Goal: Find specific page/section: Find specific page/section

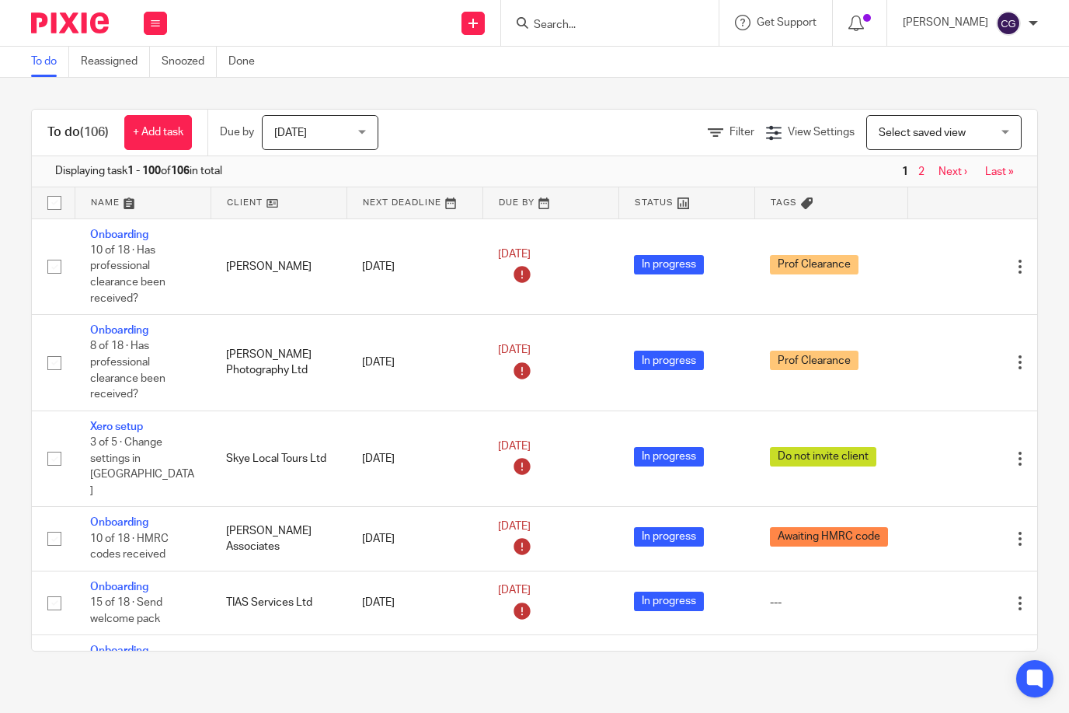
scroll to position [1280, 37]
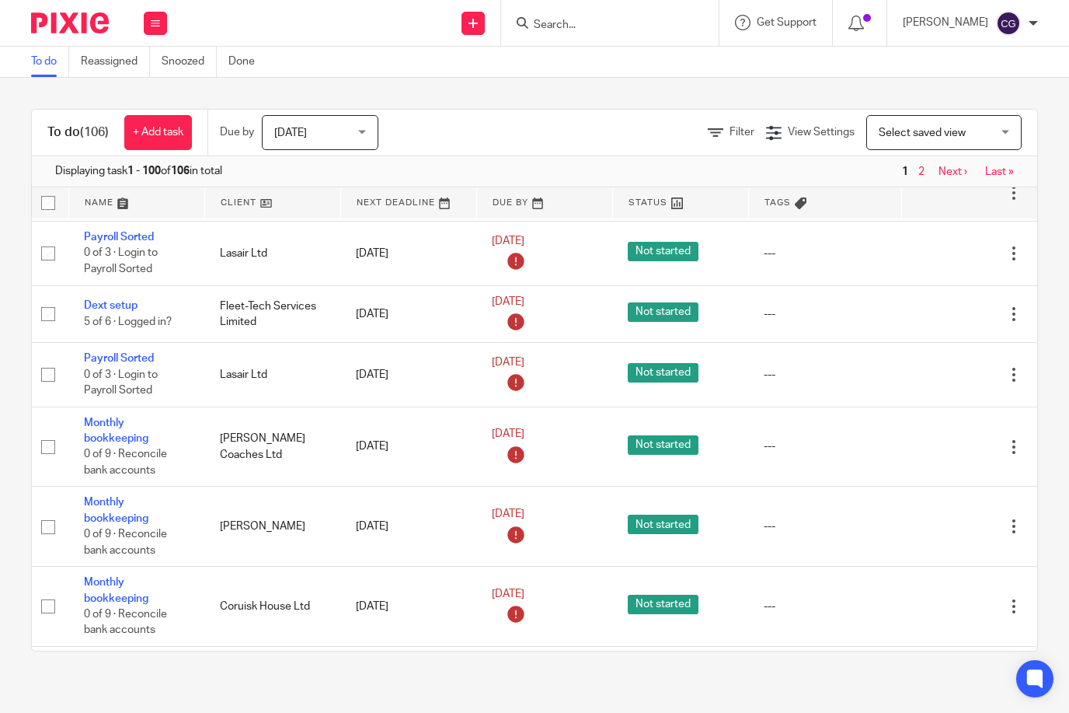
click at [621, 33] on div at bounding box center [610, 23] width 218 height 46
click at [602, 23] on input "Search" at bounding box center [602, 26] width 140 height 14
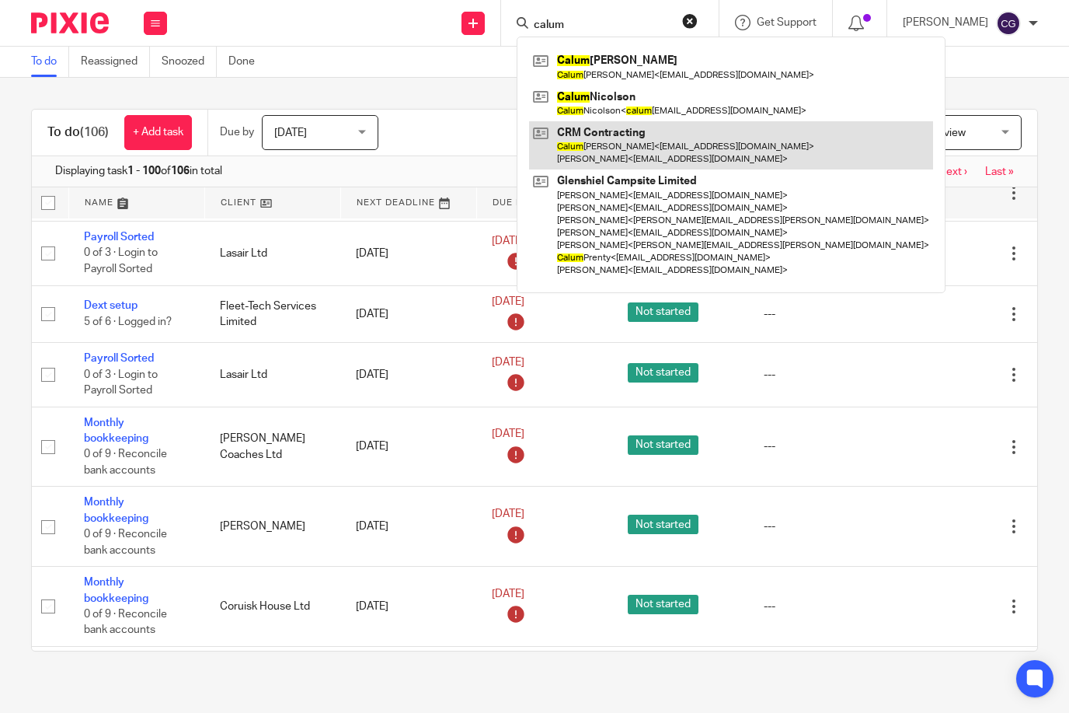
type input "calum"
click at [684, 148] on link at bounding box center [731, 145] width 404 height 48
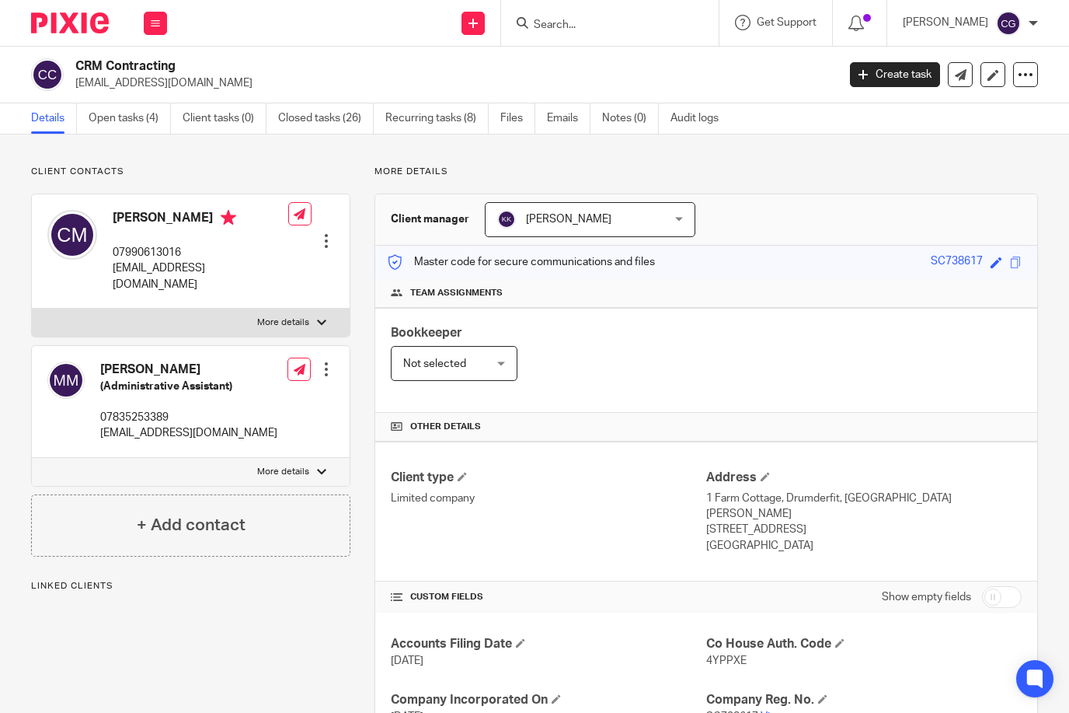
click at [298, 316] on p "More details" at bounding box center [283, 322] width 52 height 12
click at [32, 309] on input "More details" at bounding box center [31, 308] width 1 height 1
checkbox input "true"
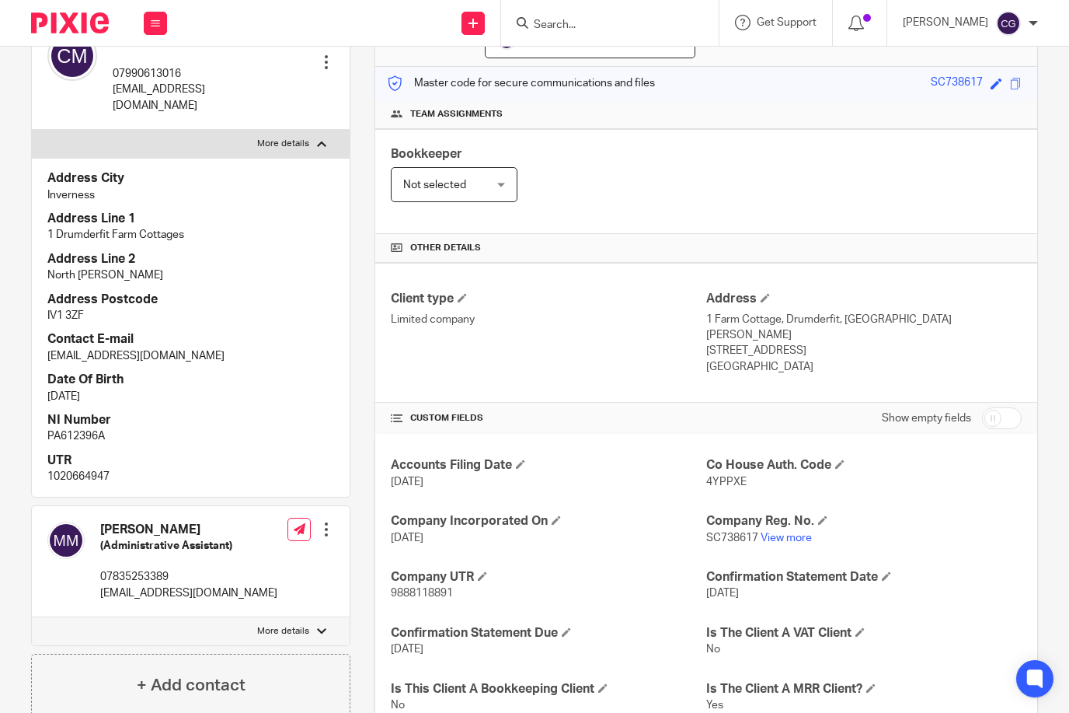
scroll to position [183, 0]
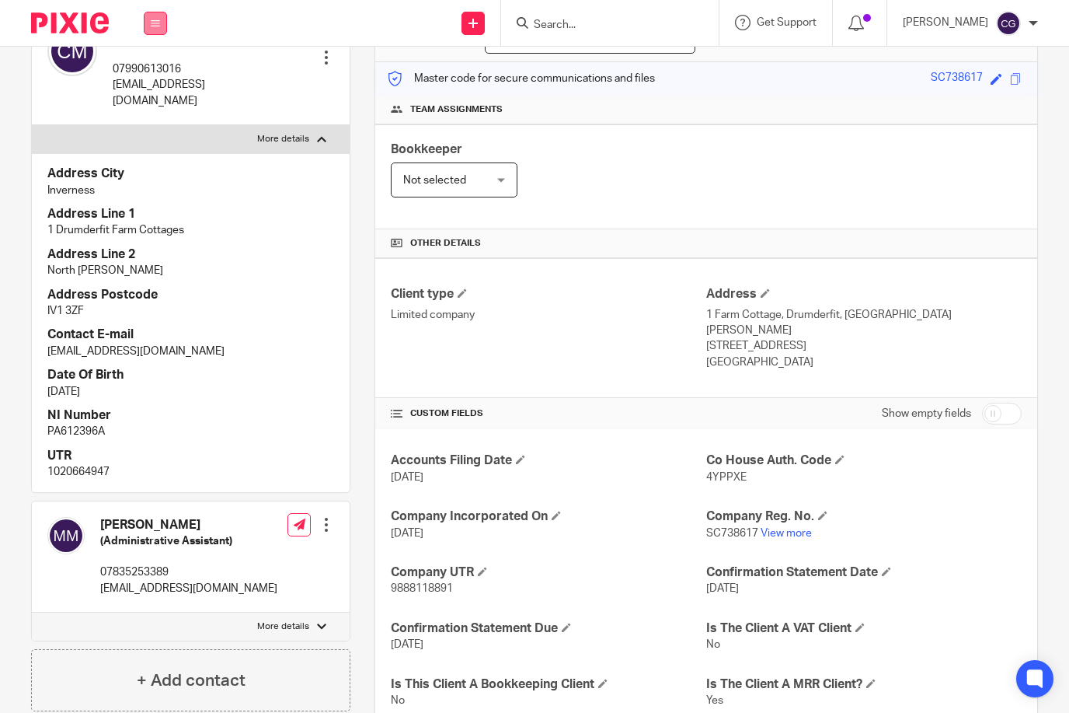
drag, startPoint x: 140, startPoint y: 32, endPoint x: 151, endPoint y: 31, distance: 10.9
click at [145, 32] on div "Work Email Clients Team Reports Settings" at bounding box center [155, 23] width 54 height 46
click at [152, 30] on button at bounding box center [155, 23] width 23 height 23
click at [153, 34] on div "Work Email Clients Team Reports Settings" at bounding box center [155, 23] width 54 height 46
click at [145, 78] on link "Work" at bounding box center [146, 72] width 25 height 11
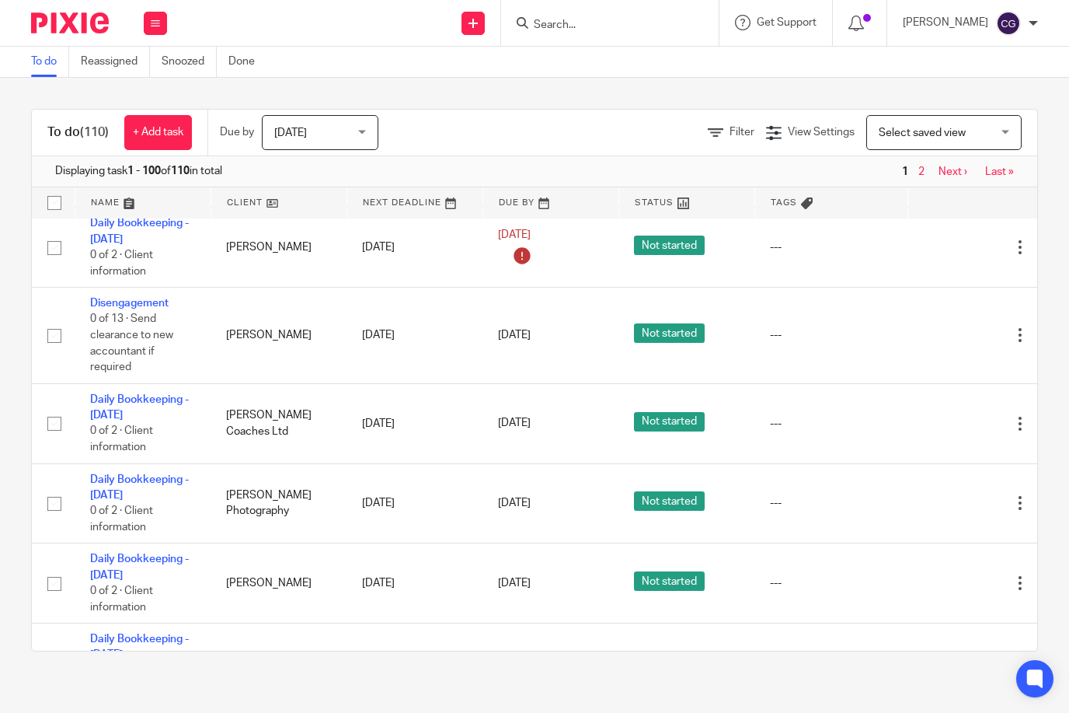
scroll to position [2043, 0]
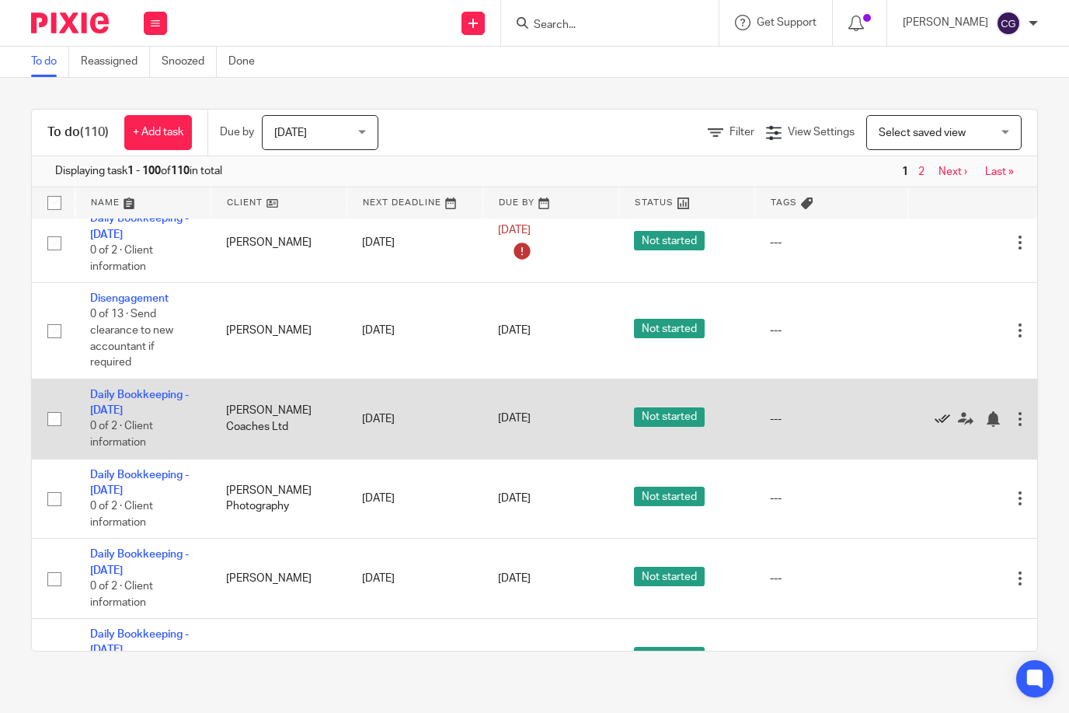
click at [941, 411] on icon at bounding box center [943, 419] width 16 height 16
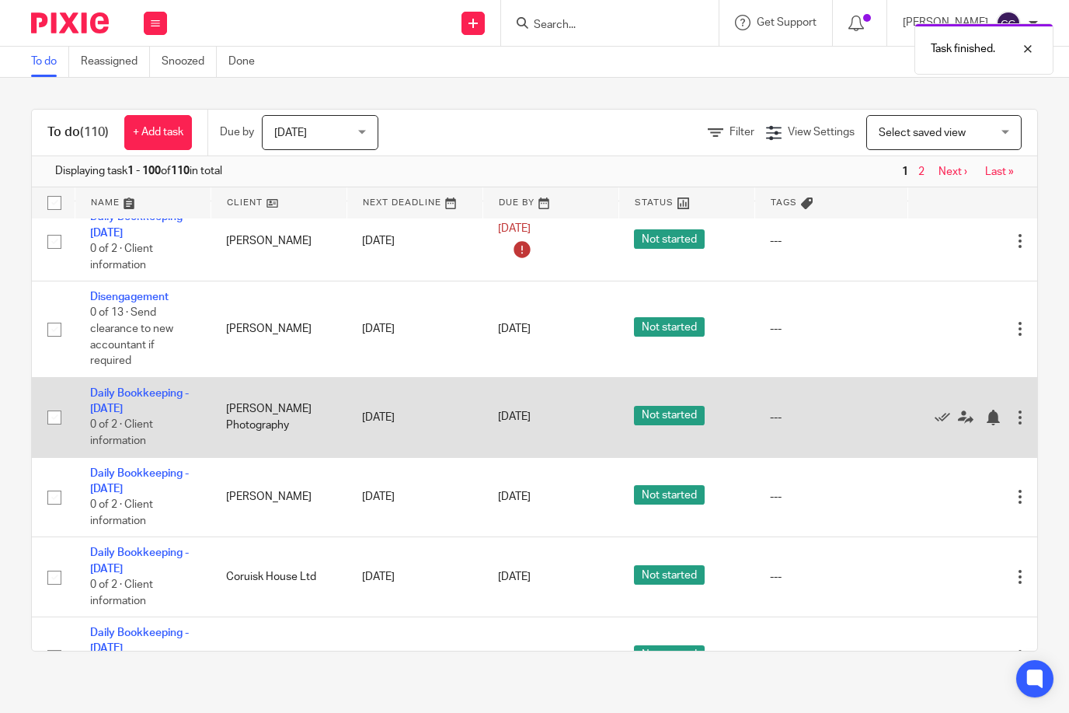
scroll to position [2053, 0]
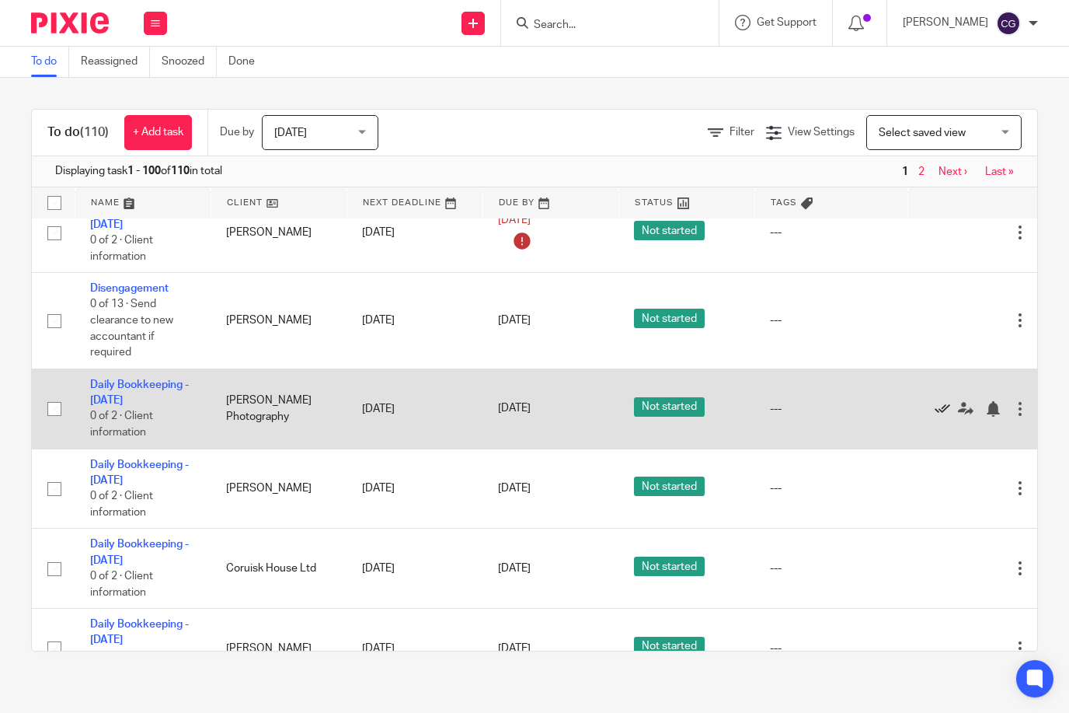
click at [940, 405] on icon at bounding box center [943, 409] width 16 height 16
click at [946, 401] on icon at bounding box center [943, 409] width 16 height 16
click at [939, 401] on icon at bounding box center [943, 409] width 16 height 16
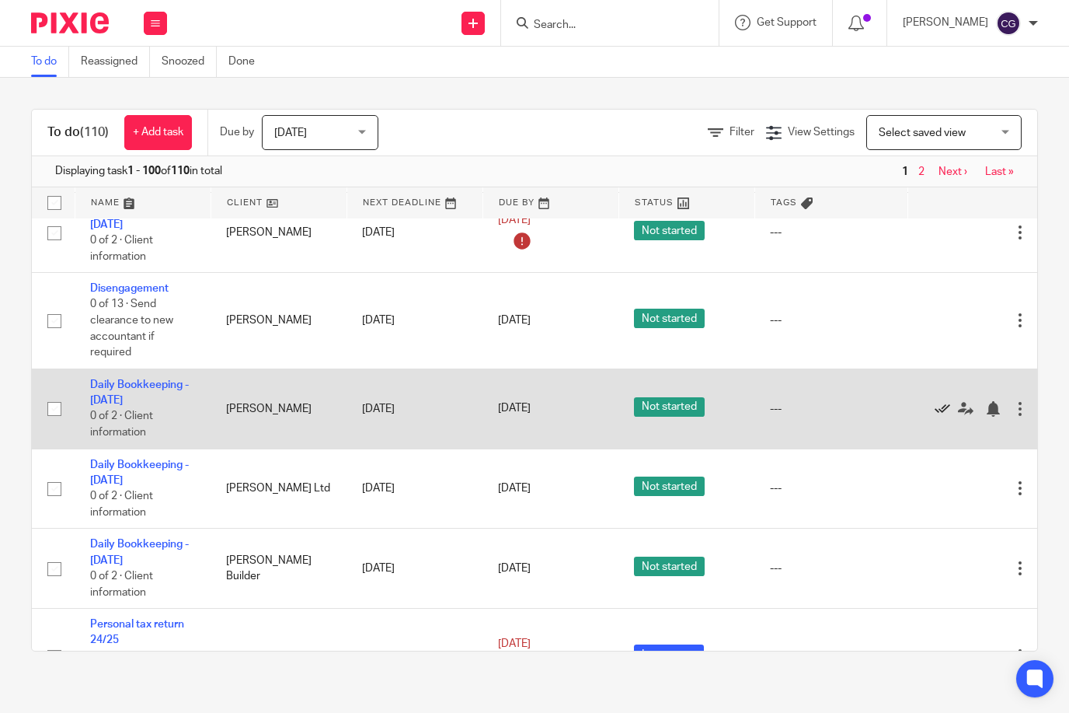
click at [941, 405] on icon at bounding box center [943, 409] width 16 height 16
